Goal: Task Accomplishment & Management: Manage account settings

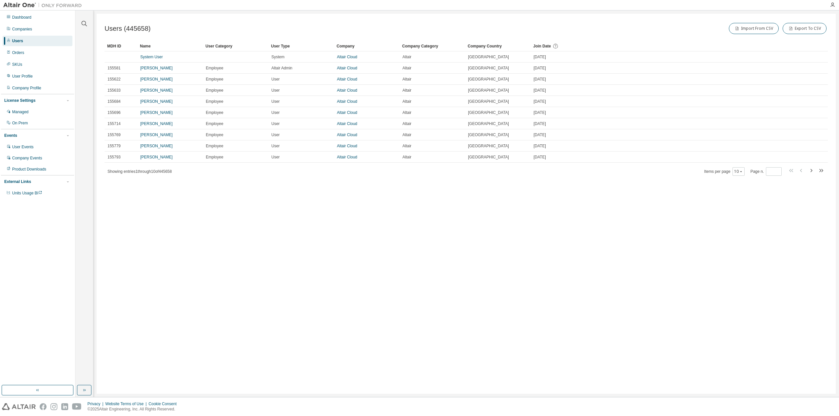
click at [89, 22] on div at bounding box center [84, 19] width 16 height 16
click at [89, 24] on div at bounding box center [84, 19] width 16 height 16
click at [86, 24] on icon "button" at bounding box center [84, 24] width 8 height 8
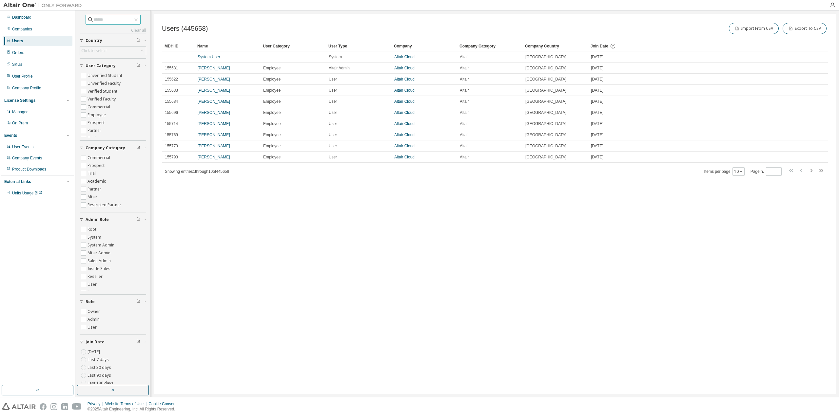
click at [110, 19] on input "text" at bounding box center [113, 19] width 39 height 7
paste input "**********"
drag, startPoint x: 93, startPoint y: 20, endPoint x: 0, endPoint y: 10, distance: 93.6
click at [0, 15] on div "**********" at bounding box center [419, 203] width 839 height 387
type input "**********"
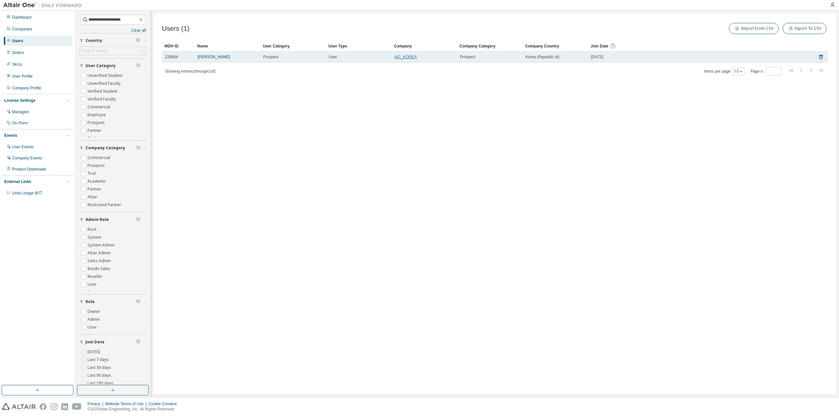
click at [401, 57] on link "AIC_KOREA" at bounding box center [405, 57] width 23 height 5
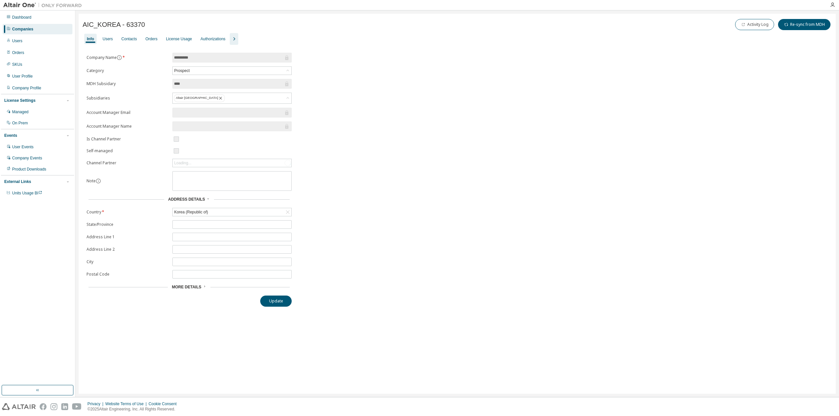
click at [230, 40] on icon "button" at bounding box center [234, 39] width 8 height 8
click at [107, 40] on div "Users" at bounding box center [108, 38] width 10 height 5
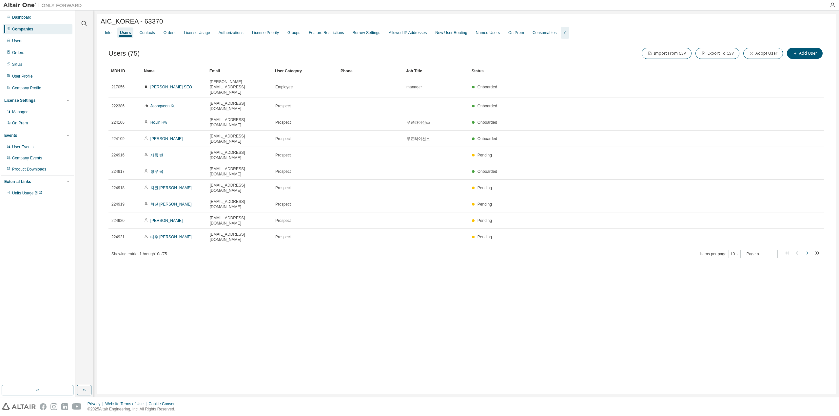
click at [807, 252] on icon "button" at bounding box center [807, 253] width 2 height 3
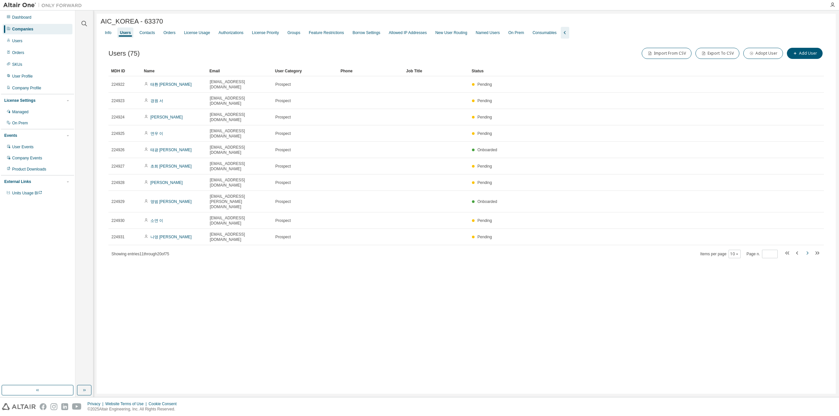
click at [807, 252] on icon "button" at bounding box center [807, 253] width 2 height 3
click at [796, 244] on icon "button" at bounding box center [797, 248] width 8 height 8
click at [796, 249] on icon "button" at bounding box center [797, 253] width 8 height 8
type input "*"
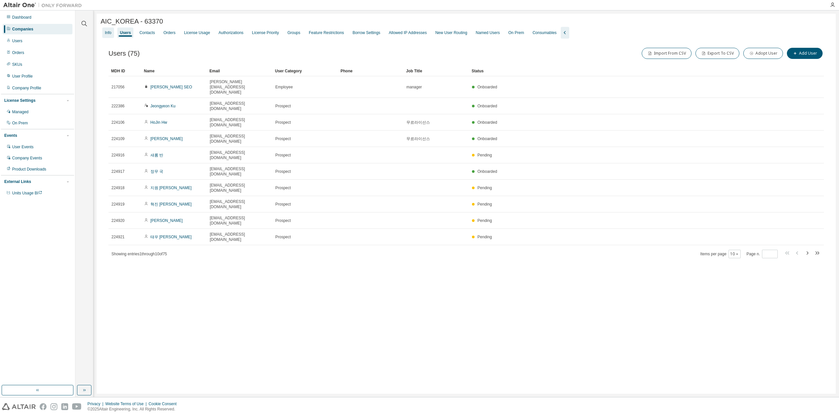
click at [111, 37] on div "Info" at bounding box center [108, 33] width 12 height 10
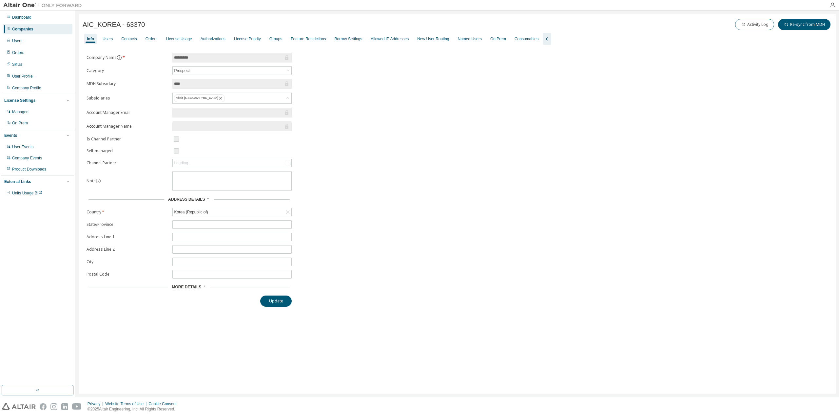
click at [195, 283] on div "More Details" at bounding box center [188, 287] width 205 height 9
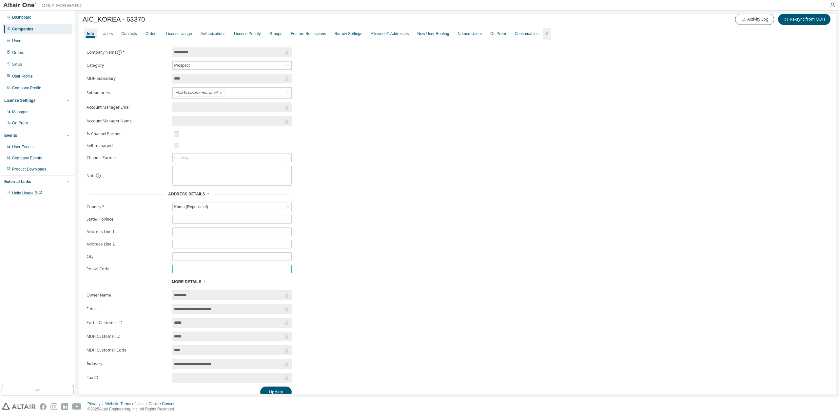
scroll to position [8, 0]
click at [112, 32] on div "Users" at bounding box center [108, 31] width 10 height 5
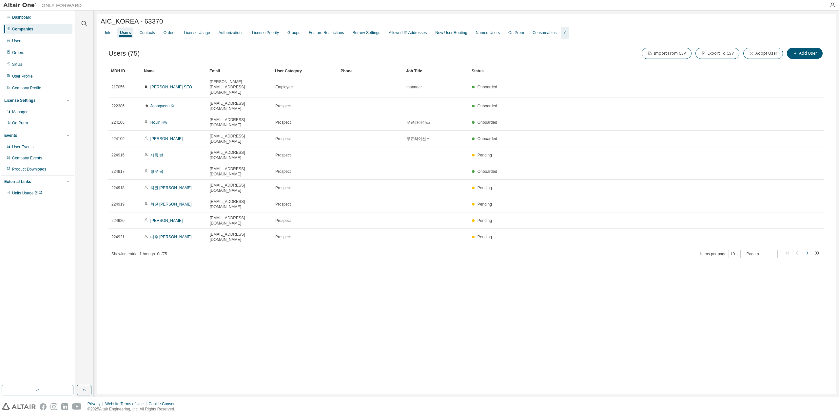
click at [806, 249] on icon "button" at bounding box center [807, 253] width 8 height 8
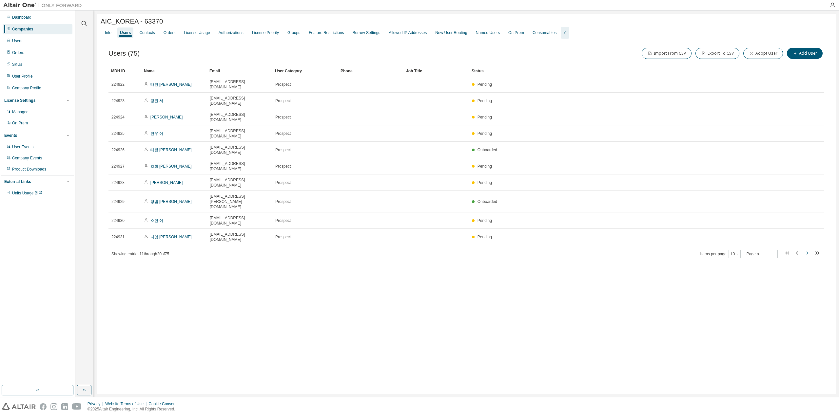
click at [806, 249] on icon "button" at bounding box center [807, 253] width 8 height 8
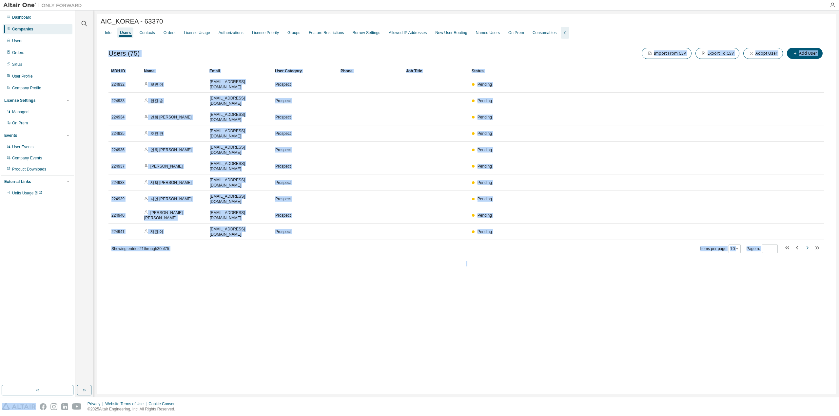
click at [806, 244] on icon "button" at bounding box center [807, 248] width 8 height 8
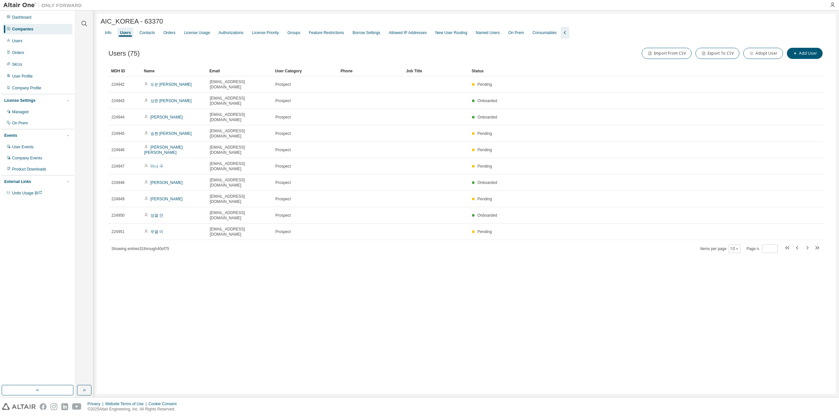
click at [806, 244] on icon "button" at bounding box center [807, 248] width 8 height 8
type input "*"
click at [114, 35] on div "Info" at bounding box center [108, 33] width 12 height 10
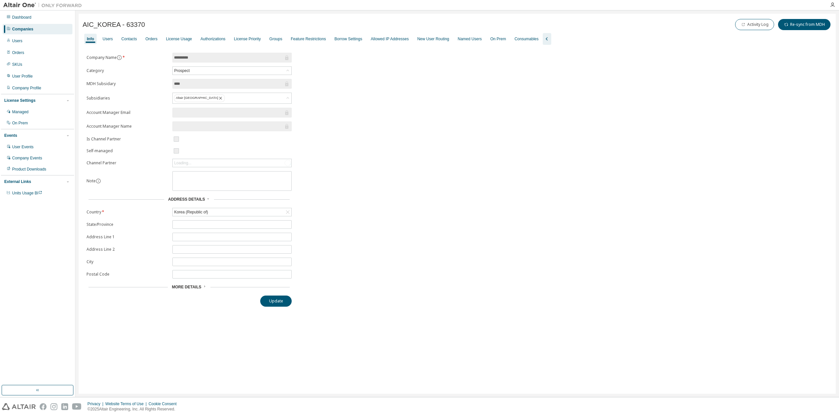
click at [225, 309] on div "AIC_KOREA - 63370 Activity Log Re-sync from MDH Clear Load Save Save As Field O…" at bounding box center [457, 204] width 757 height 380
click at [197, 279] on form "Company Name * ********* Category Prospect MDH Subsidary **** Subsidiaries Alta…" at bounding box center [188, 172] width 205 height 239
click at [197, 285] on span "More Details" at bounding box center [186, 287] width 29 height 5
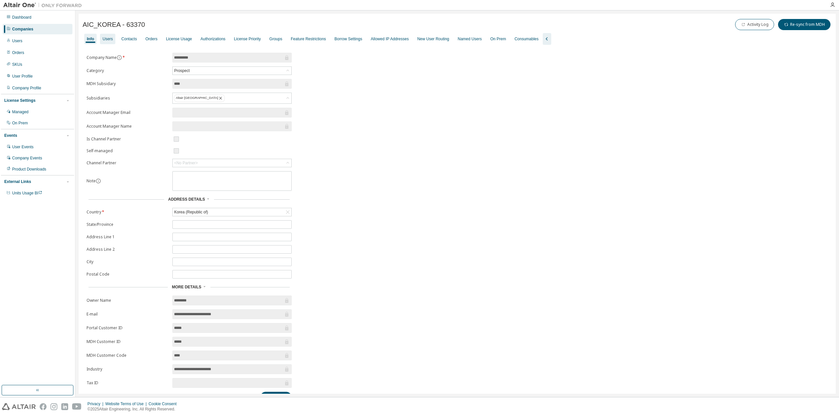
click at [108, 39] on div "Users" at bounding box center [108, 38] width 10 height 5
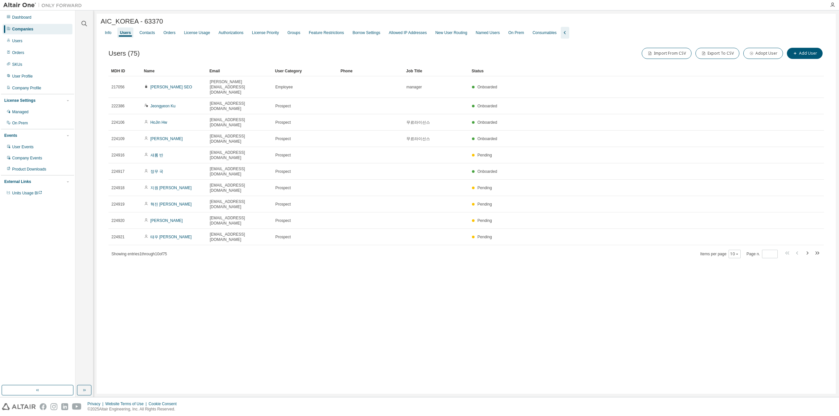
drag, startPoint x: 644, startPoint y: 229, endPoint x: 576, endPoint y: 215, distance: 69.6
click at [642, 229] on div "AIC_KOREA - 63370 Clear Load Save Save As Field Operator Value Select filter Se…" at bounding box center [466, 204] width 739 height 380
click at [556, 268] on div "AIC_KOREA - 63370 Clear Load Save Save As Field Operator Value Select filter Se…" at bounding box center [466, 204] width 739 height 380
drag, startPoint x: 178, startPoint y: 25, endPoint x: 76, endPoint y: 25, distance: 101.6
click at [76, 25] on div "Clear all Status Onboarded Pending Sent Delivered Bounced Under Review Revoked …" at bounding box center [456, 203] width 763 height 387
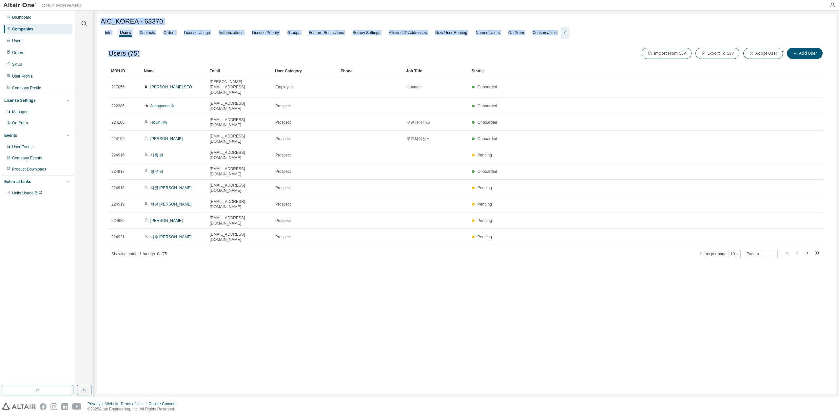
drag, startPoint x: 142, startPoint y: 53, endPoint x: 86, endPoint y: 48, distance: 56.9
click at [86, 48] on div "Clear all Status Onboarded Pending Sent Delivered Bounced Under Review Revoked …" at bounding box center [456, 203] width 763 height 387
click at [270, 34] on div "License Priority" at bounding box center [265, 32] width 27 height 5
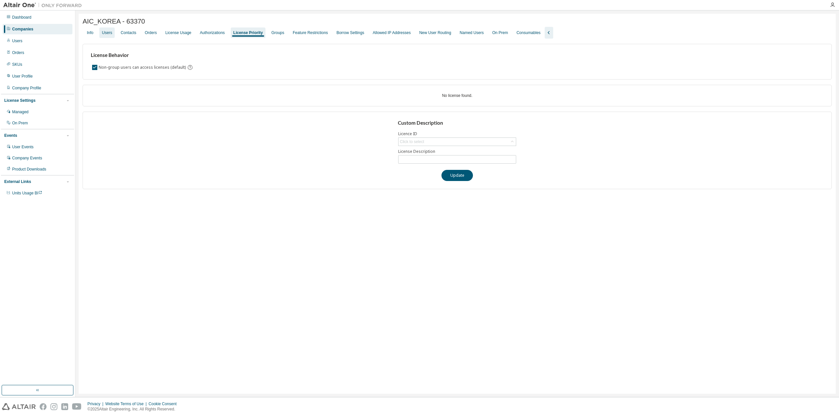
click at [100, 36] on div "Users" at bounding box center [106, 33] width 15 height 10
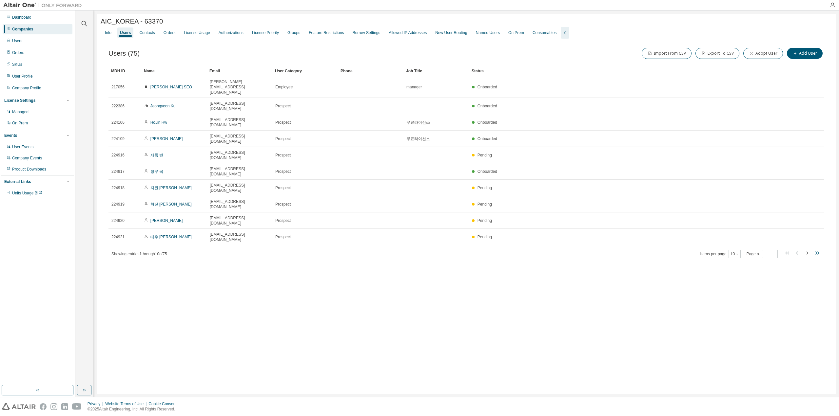
click at [816, 252] on icon "button" at bounding box center [816, 253] width 2 height 3
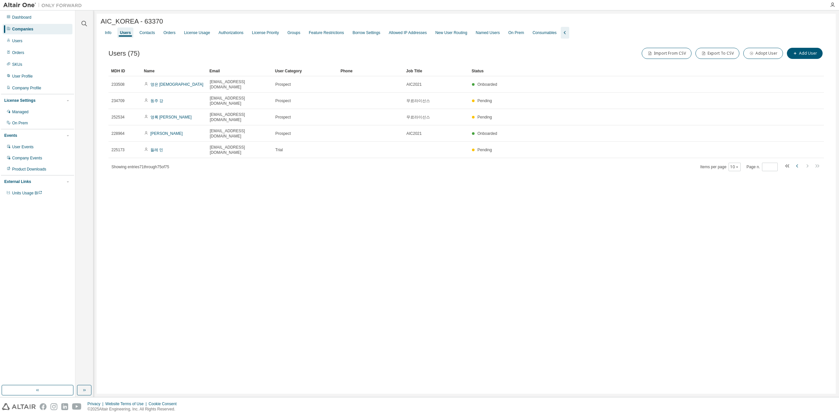
click at [798, 162] on icon "button" at bounding box center [797, 166] width 8 height 8
type input "*"
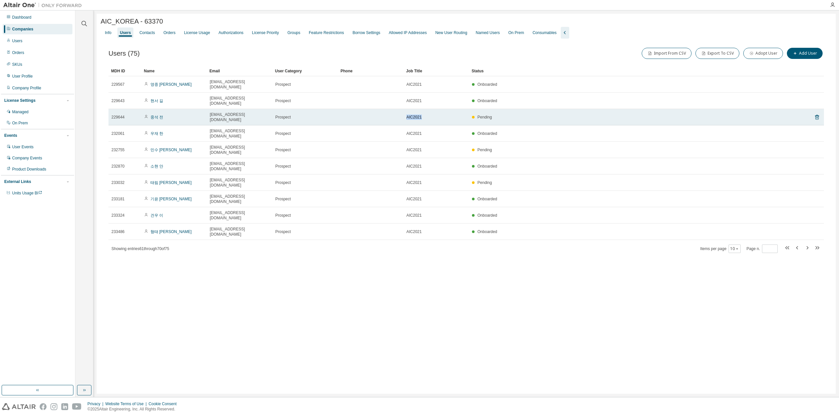
drag, startPoint x: 429, startPoint y: 105, endPoint x: 399, endPoint y: 106, distance: 29.2
click at [399, 109] on tr "229644 중석 전 [EMAIL_ADDRESS][DOMAIN_NAME] Prospect AIC2021 Pending" at bounding box center [465, 117] width 715 height 16
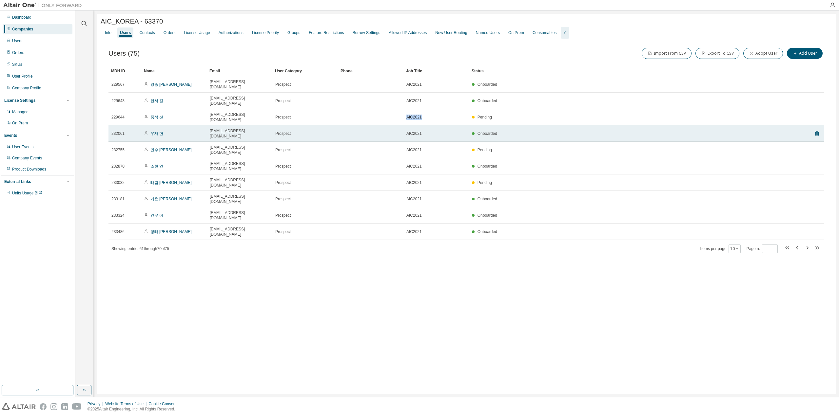
copy span "AIC2021"
